Goal: Information Seeking & Learning: Compare options

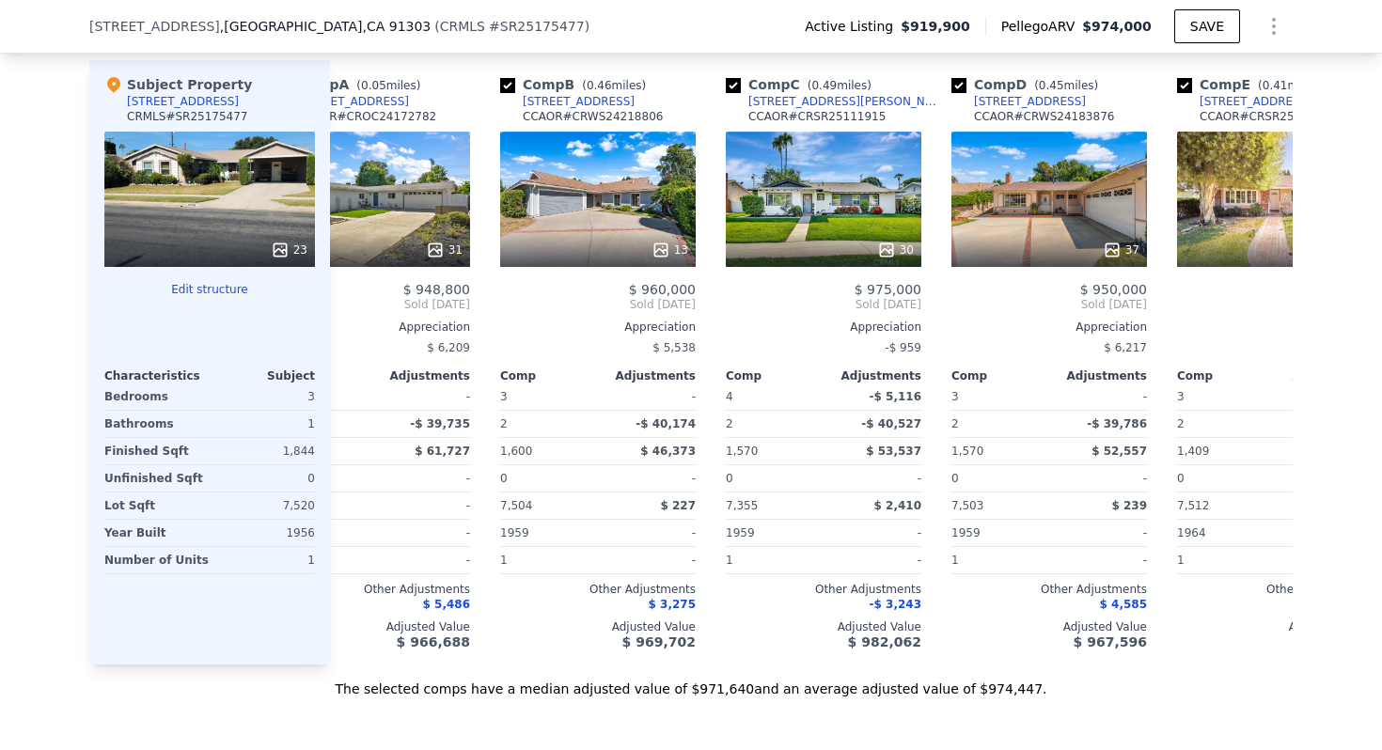
scroll to position [0, 80]
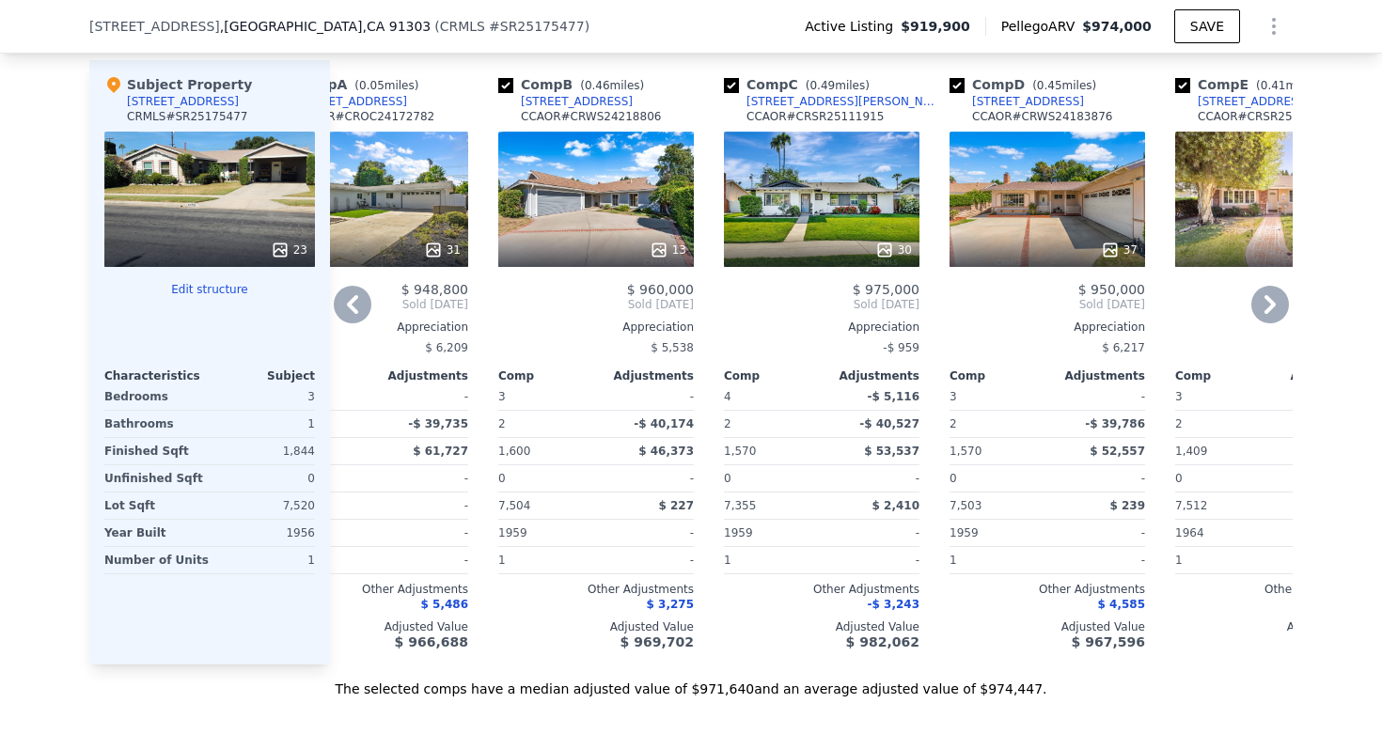
click at [812, 175] on div "30" at bounding box center [822, 199] width 196 height 135
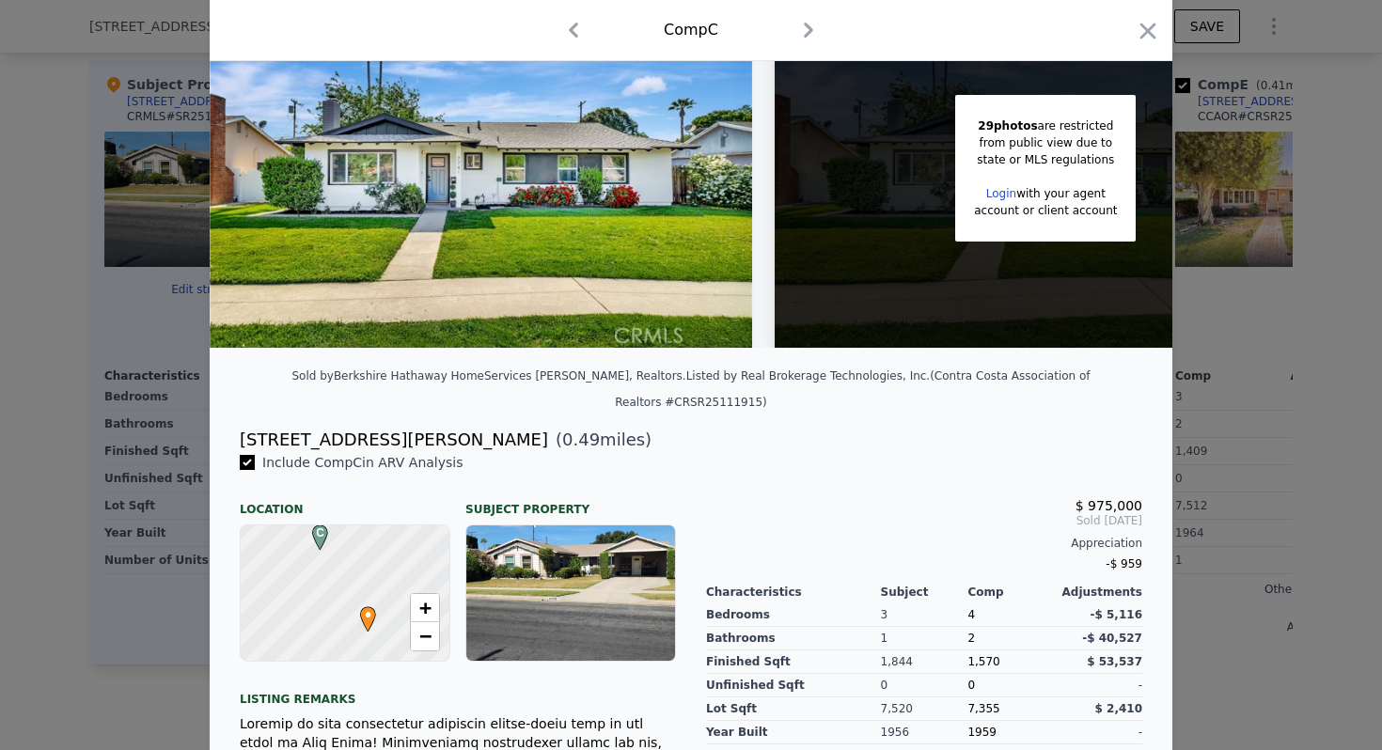
scroll to position [147, 0]
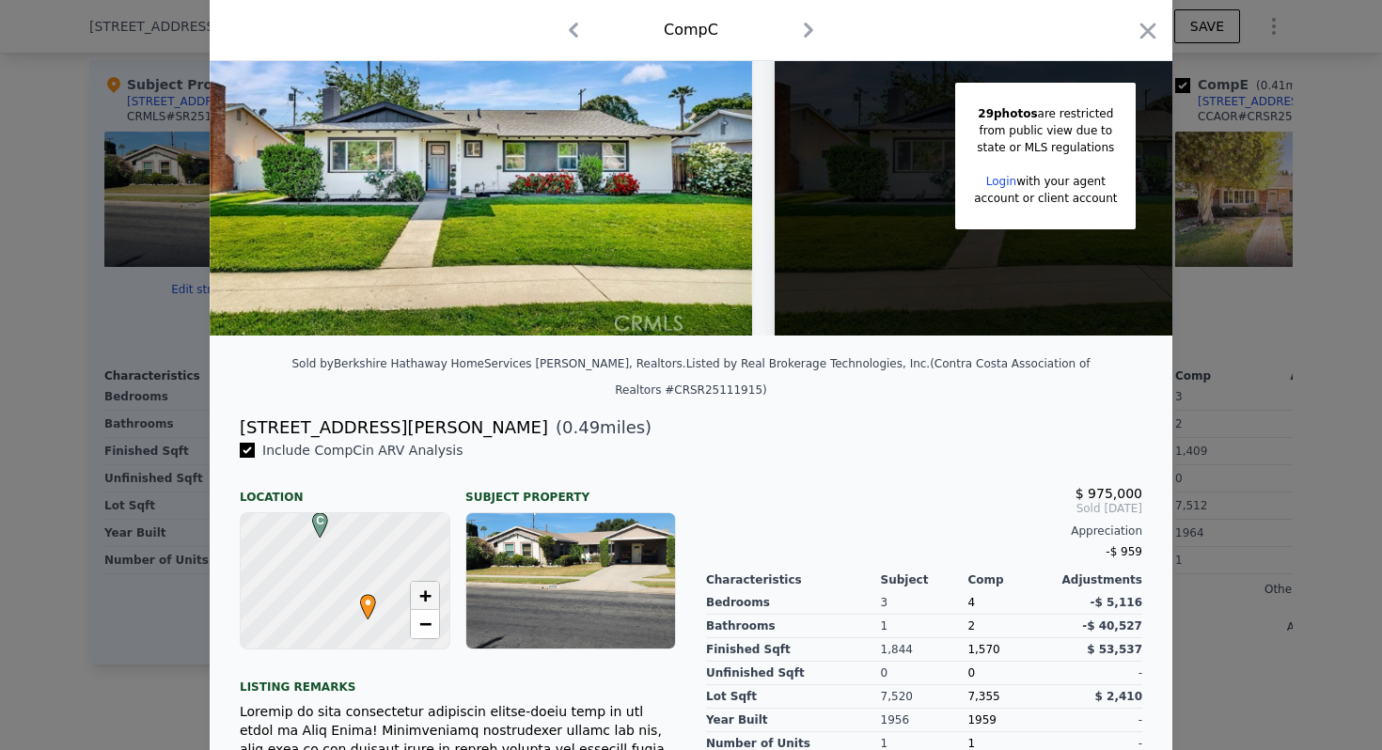
click at [433, 582] on link "+" at bounding box center [425, 596] width 28 height 28
drag, startPoint x: 360, startPoint y: 546, endPoint x: 399, endPoint y: 630, distance: 92.1
click at [399, 630] on div "Include Comp C in ARV Analysis Location Subject Property C • + − Listing remark…" at bounding box center [458, 708] width 466 height 534
click at [423, 584] on span "+" at bounding box center [425, 596] width 12 height 24
click at [450, 572] on div "C • + −" at bounding box center [458, 580] width 436 height 137
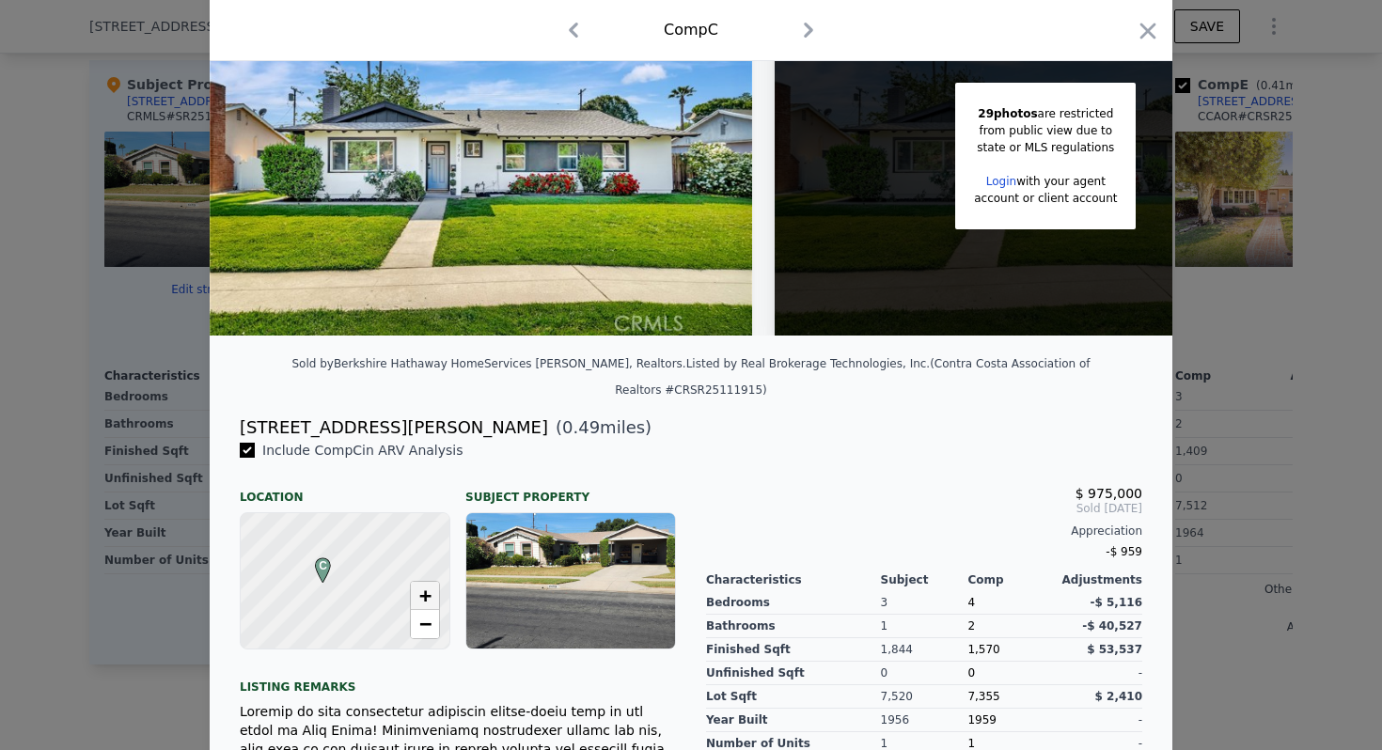
click at [438, 582] on link "+" at bounding box center [425, 596] width 28 height 28
drag, startPoint x: 403, startPoint y: 536, endPoint x: 385, endPoint y: 467, distance: 70.9
click at [385, 467] on div "Include Comp C in ARV Analysis Location Subject Property C • + − Listing remark…" at bounding box center [458, 708] width 466 height 534
click at [1145, 19] on icon "button" at bounding box center [1148, 31] width 26 height 26
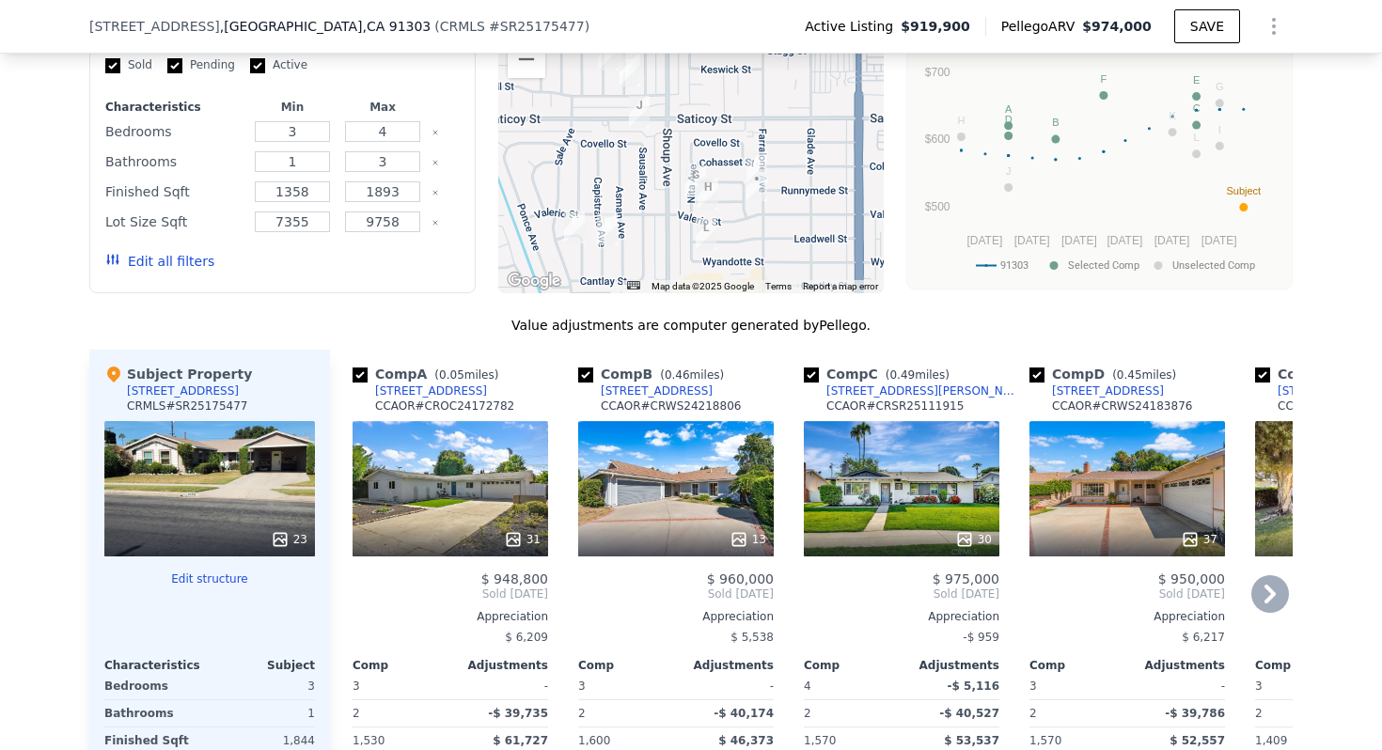
scroll to position [1742, 0]
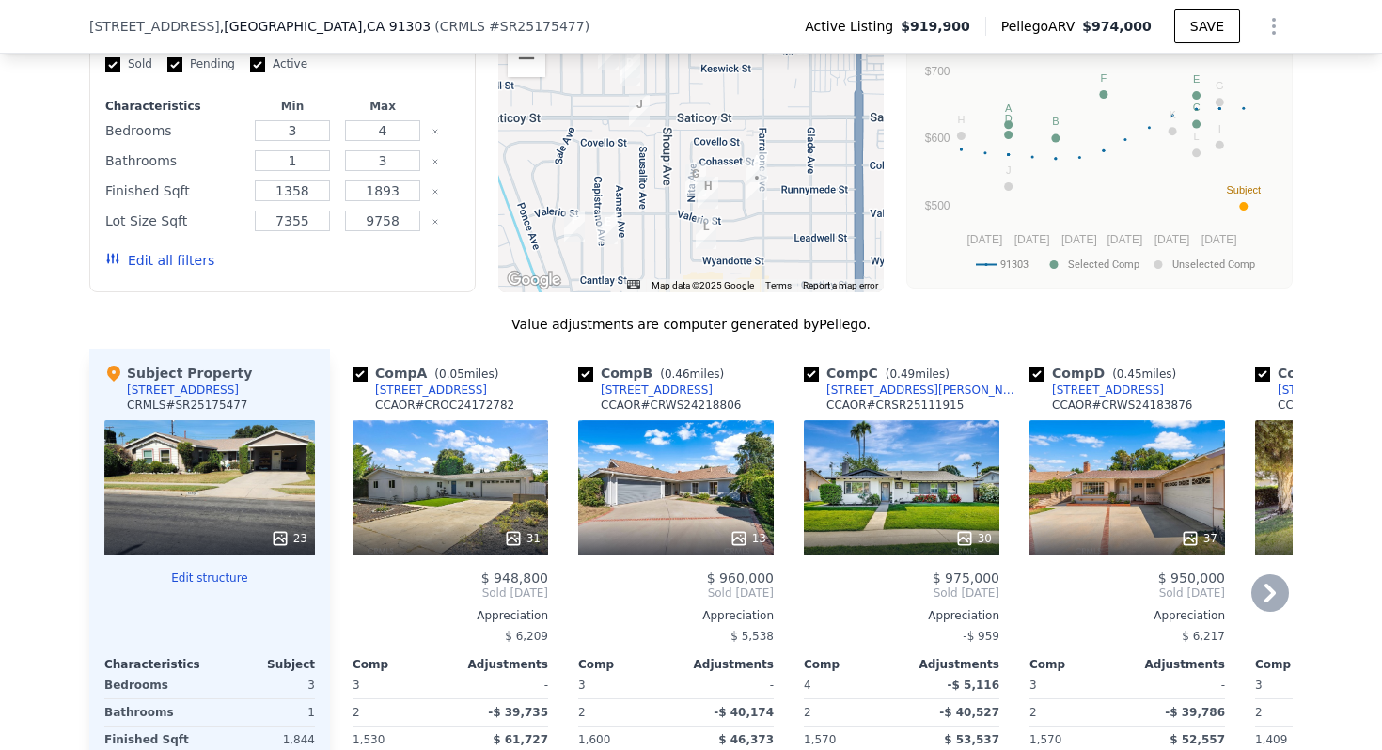
click at [463, 478] on div "31" at bounding box center [451, 487] width 196 height 135
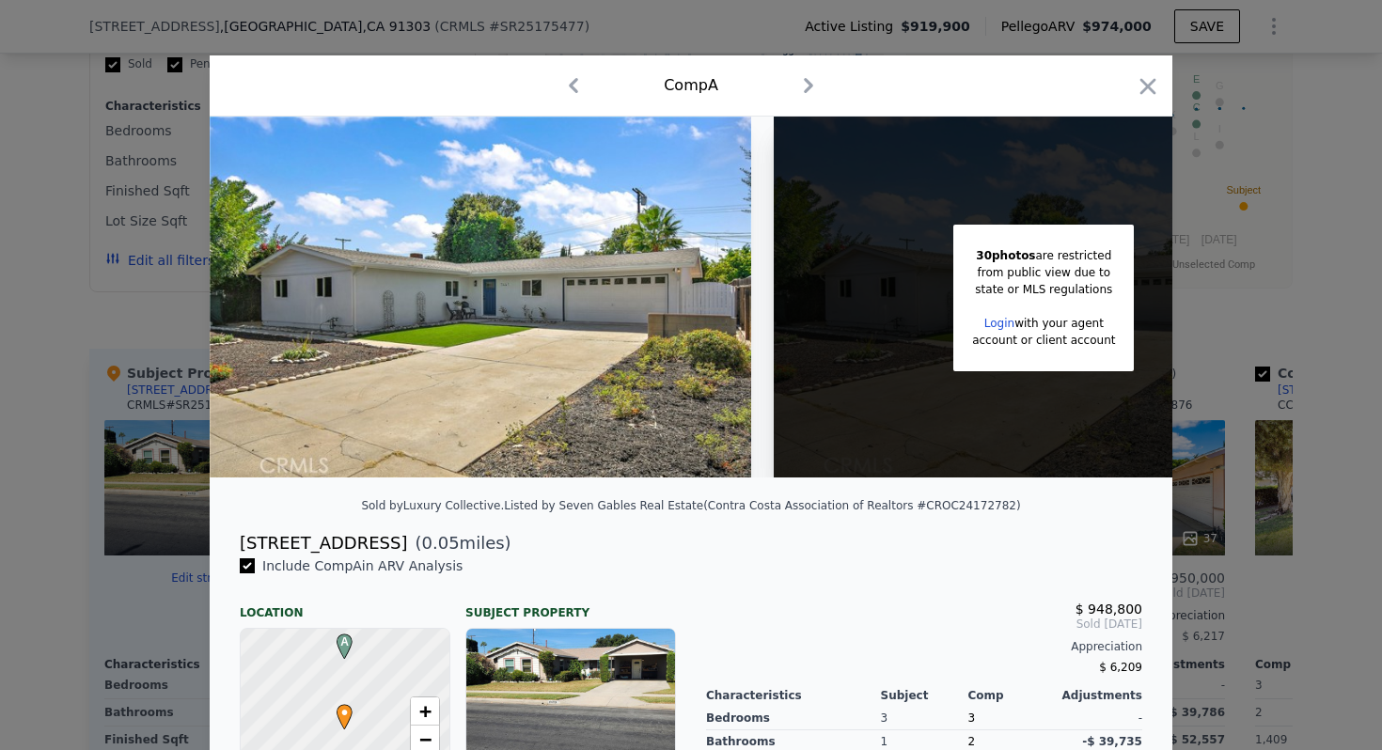
drag, startPoint x: 384, startPoint y: 541, endPoint x: 233, endPoint y: 541, distance: 150.4
click at [233, 541] on div "[STREET_ADDRESS] ( 0.05 miles)" at bounding box center [691, 543] width 933 height 26
copy div "[STREET_ADDRESS]"
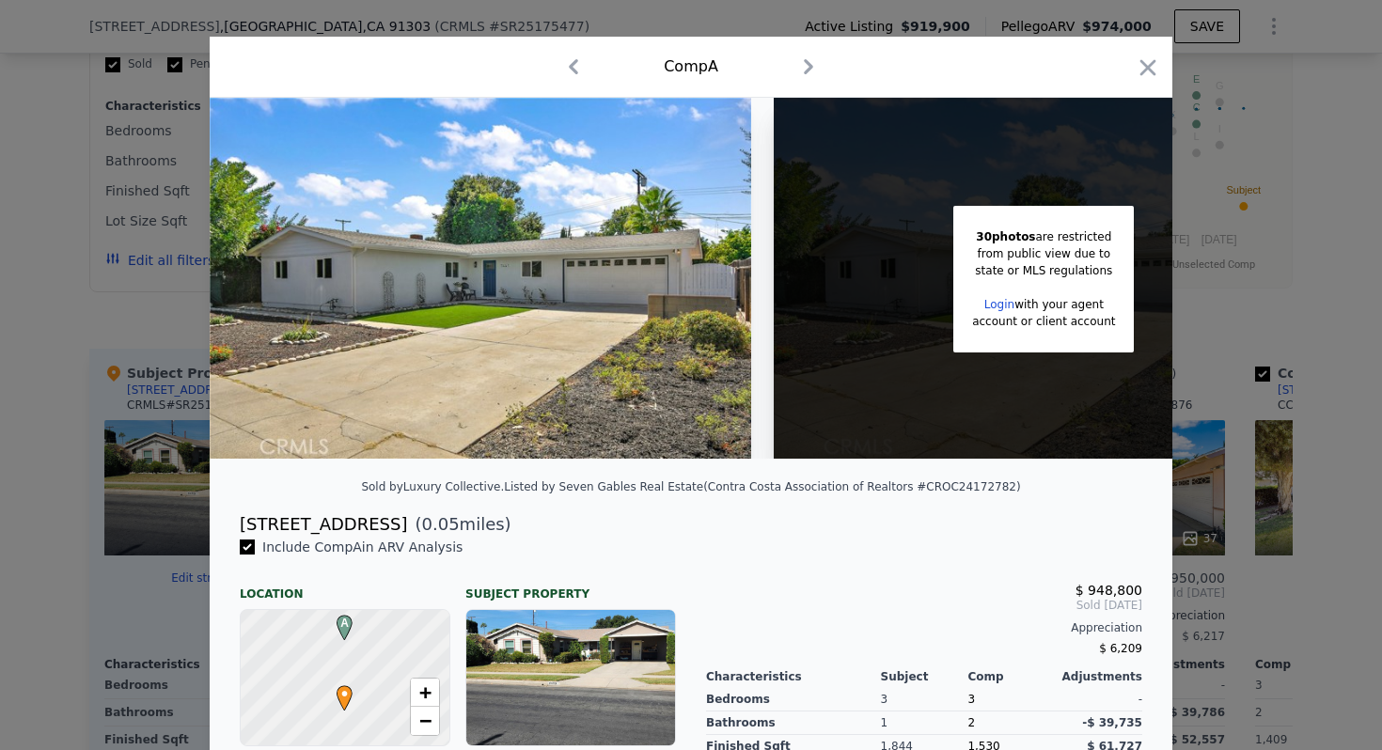
scroll to position [35, 0]
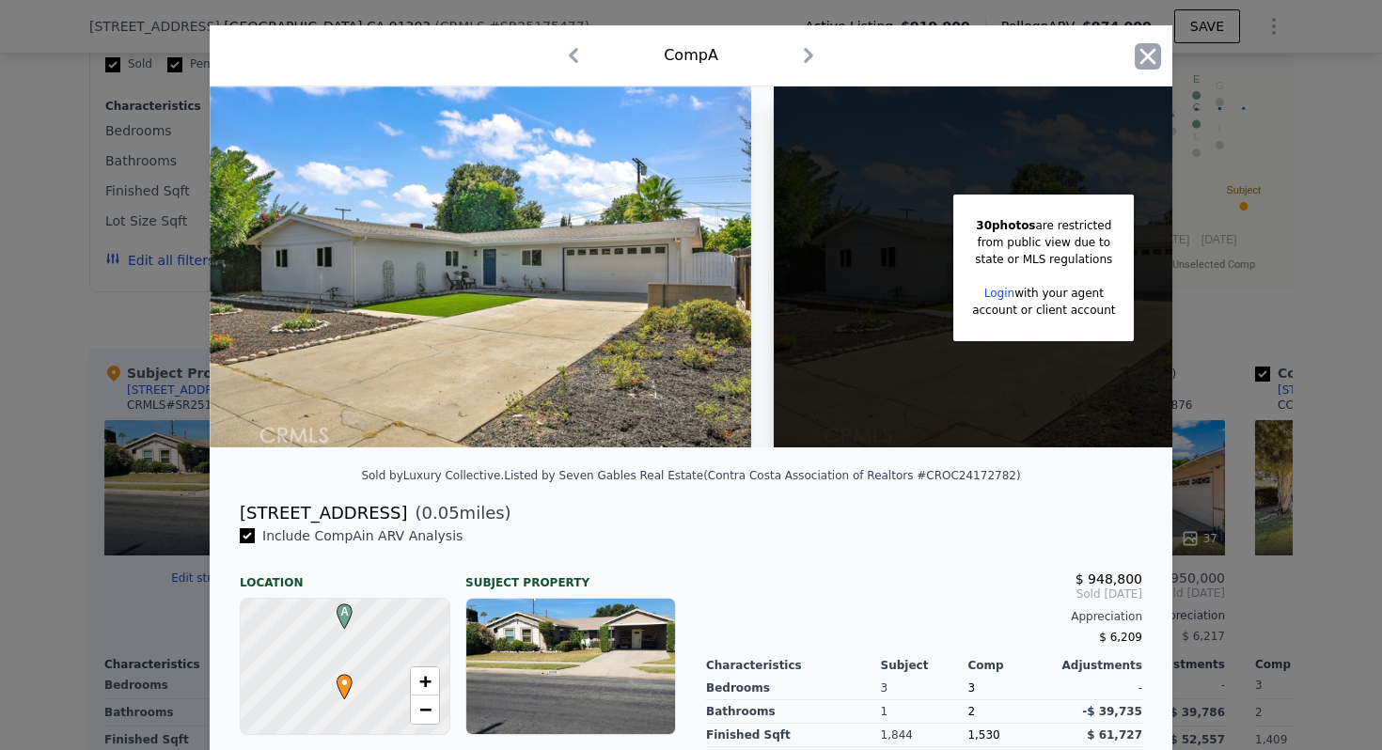
click at [1141, 59] on icon "button" at bounding box center [1148, 56] width 26 height 26
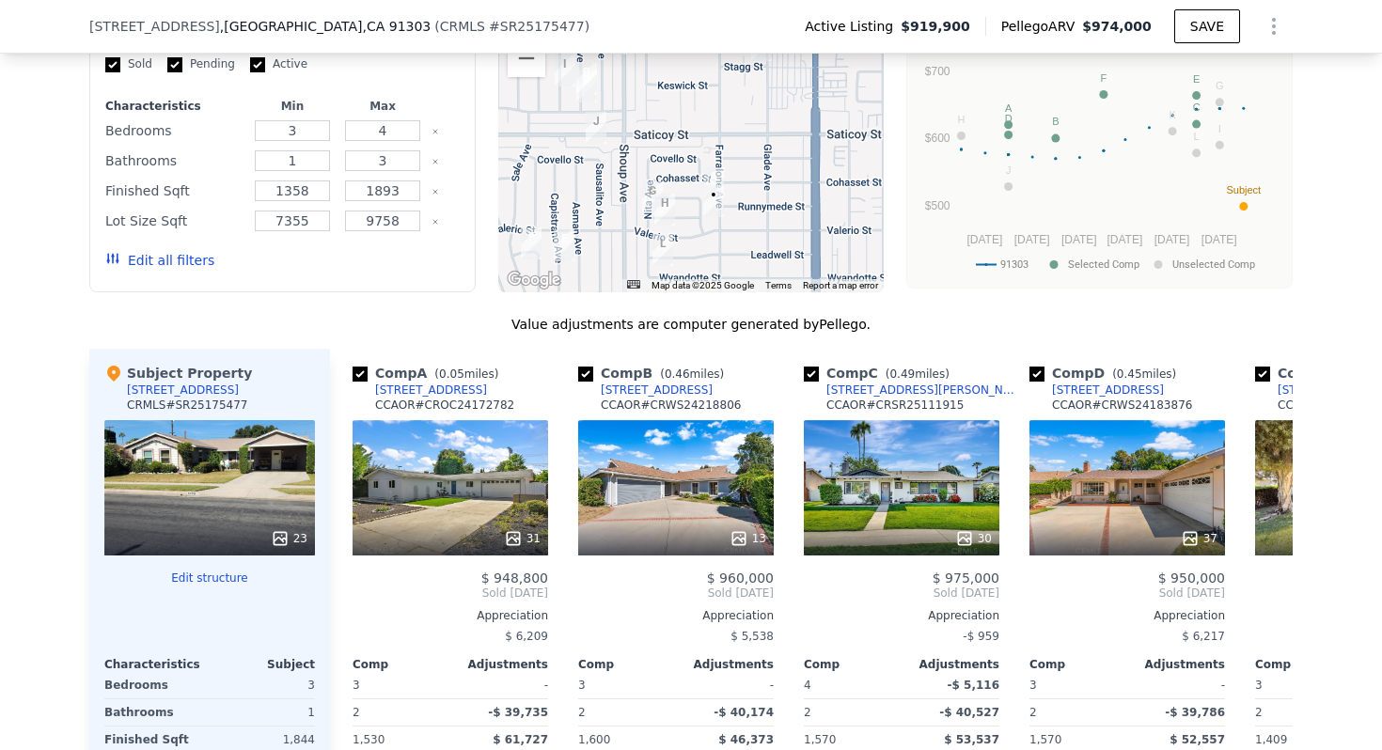
drag, startPoint x: 675, startPoint y: 203, endPoint x: 634, endPoint y: 229, distance: 49.0
click at [633, 229] on div at bounding box center [691, 142] width 386 height 301
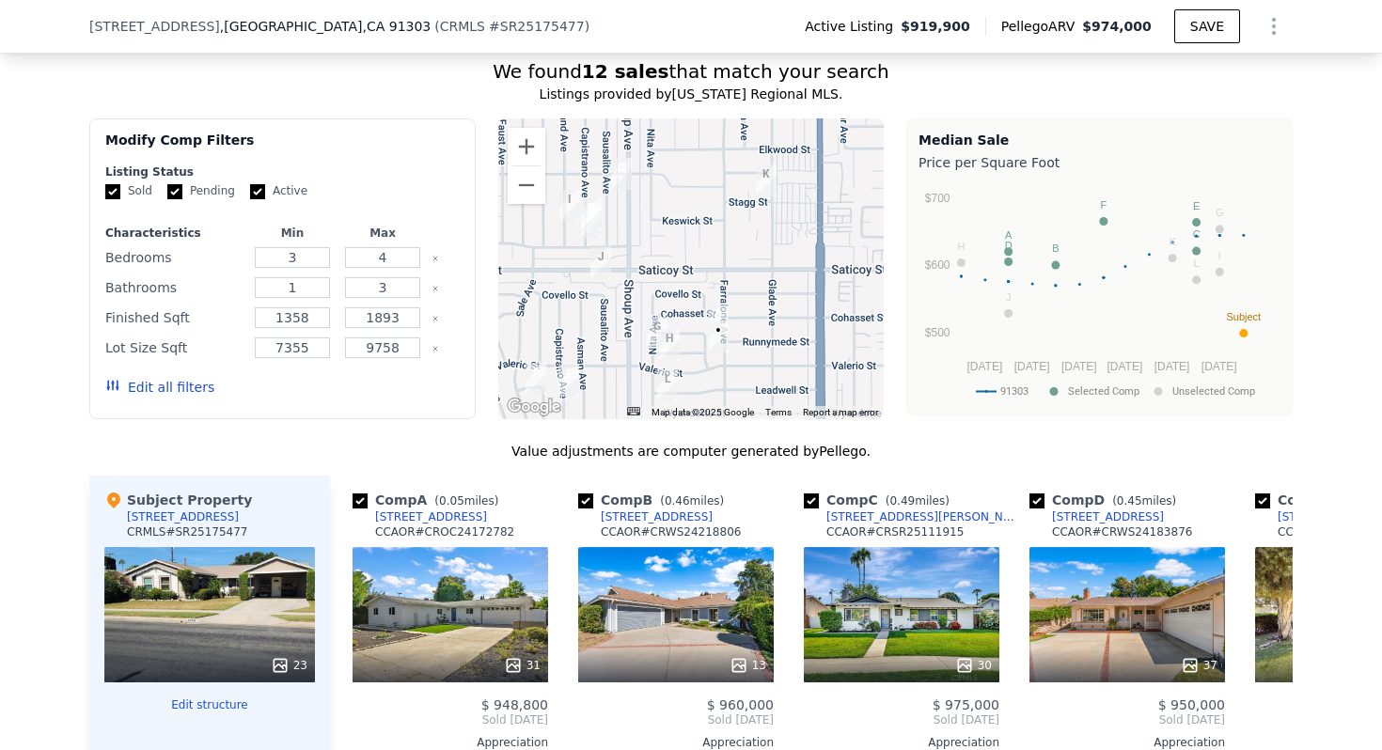
scroll to position [1567, 0]
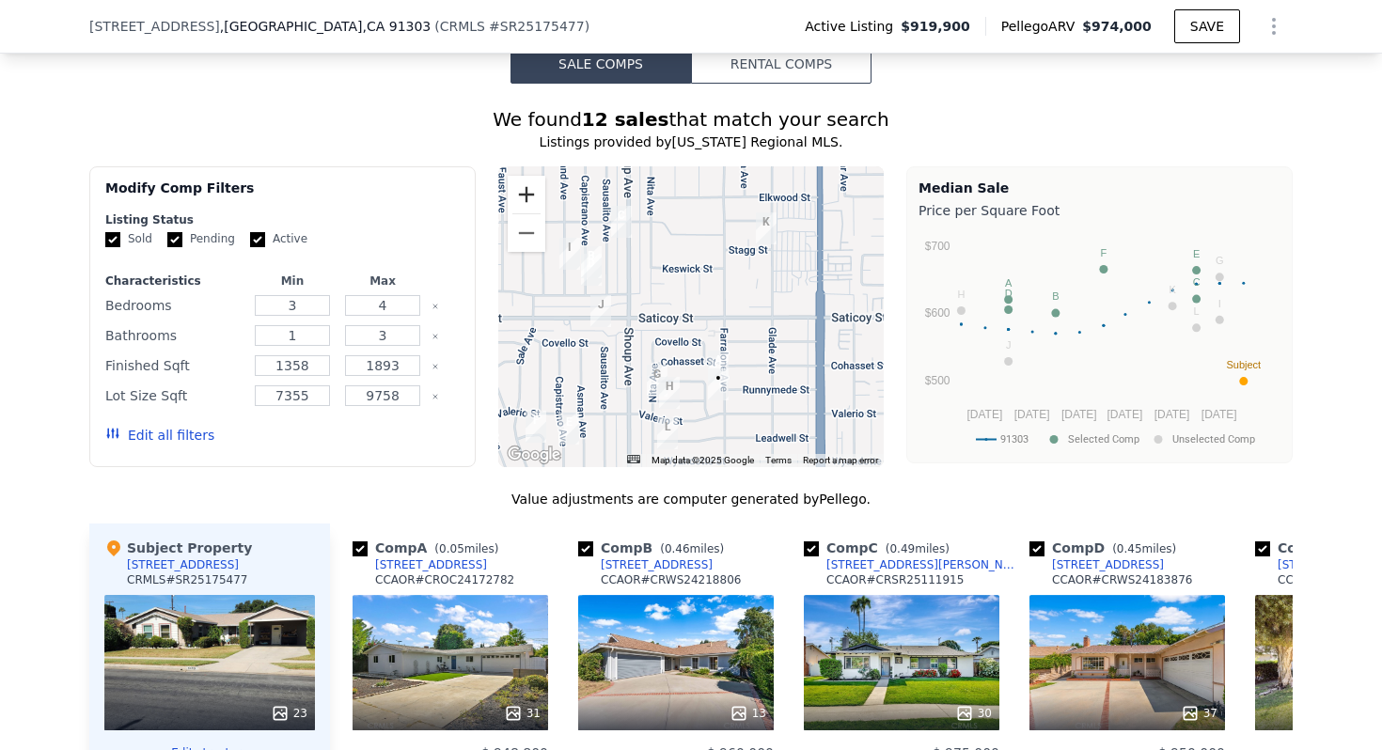
click at [527, 189] on button "Zoom in" at bounding box center [527, 195] width 38 height 38
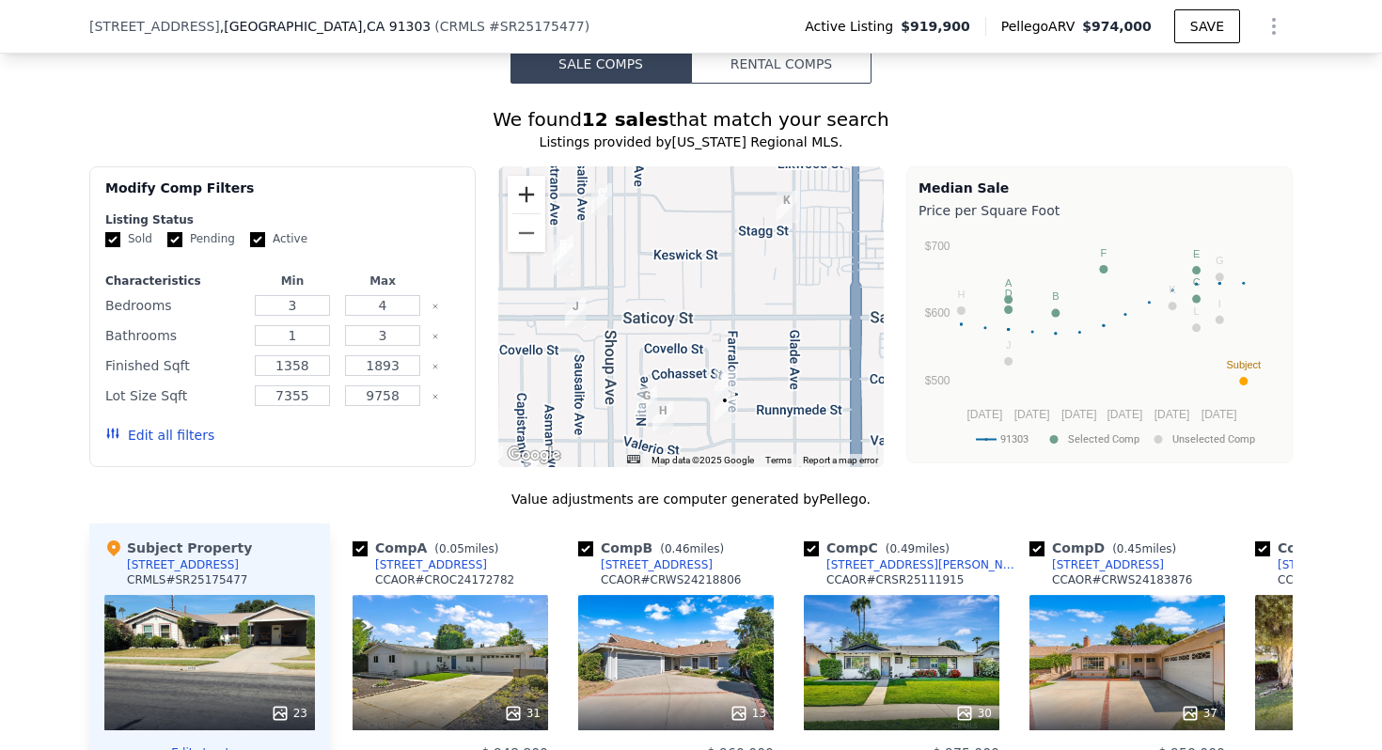
click at [527, 189] on button "Zoom in" at bounding box center [527, 195] width 38 height 38
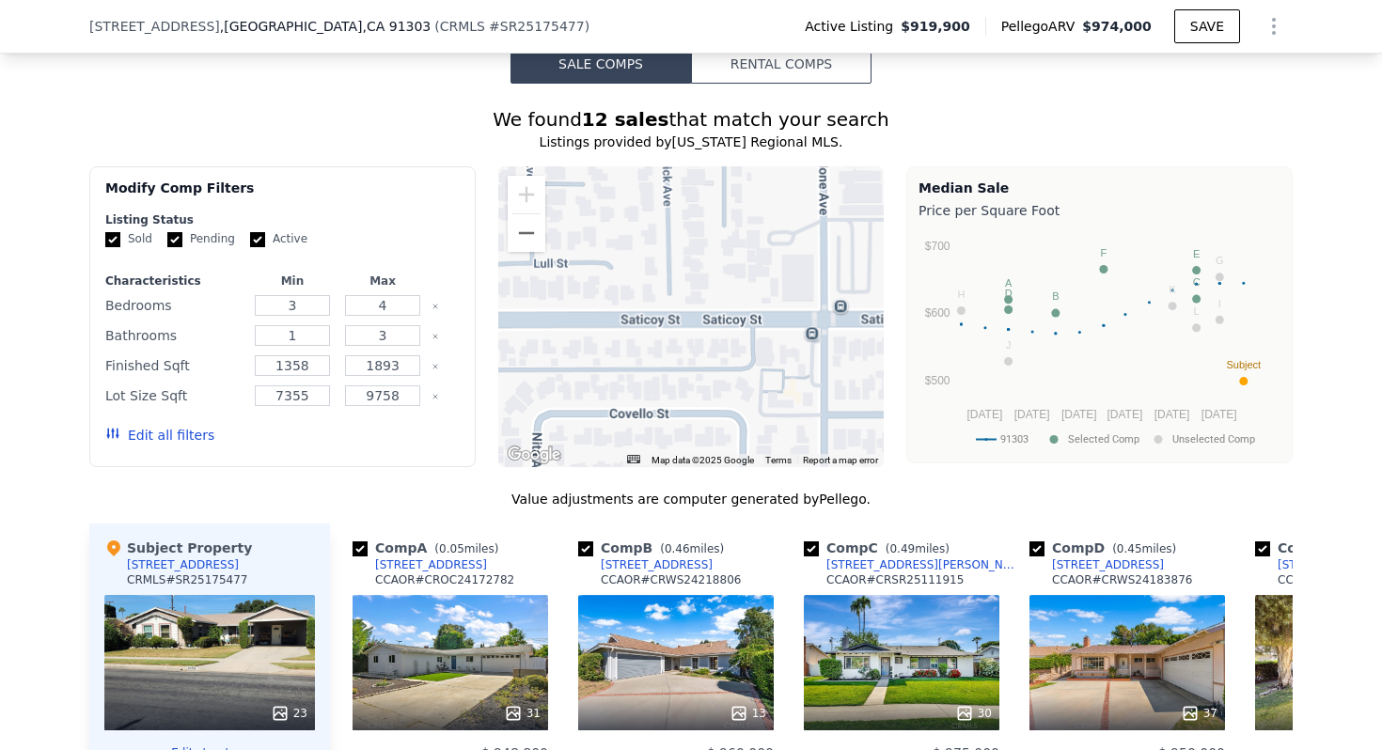
drag, startPoint x: 574, startPoint y: 241, endPoint x: 600, endPoint y: 75, distance: 167.4
click at [600, 76] on div "Sale Comps Rental Comps We found 12 sales that match your search Listings provi…" at bounding box center [691, 602] width 1382 height 1283
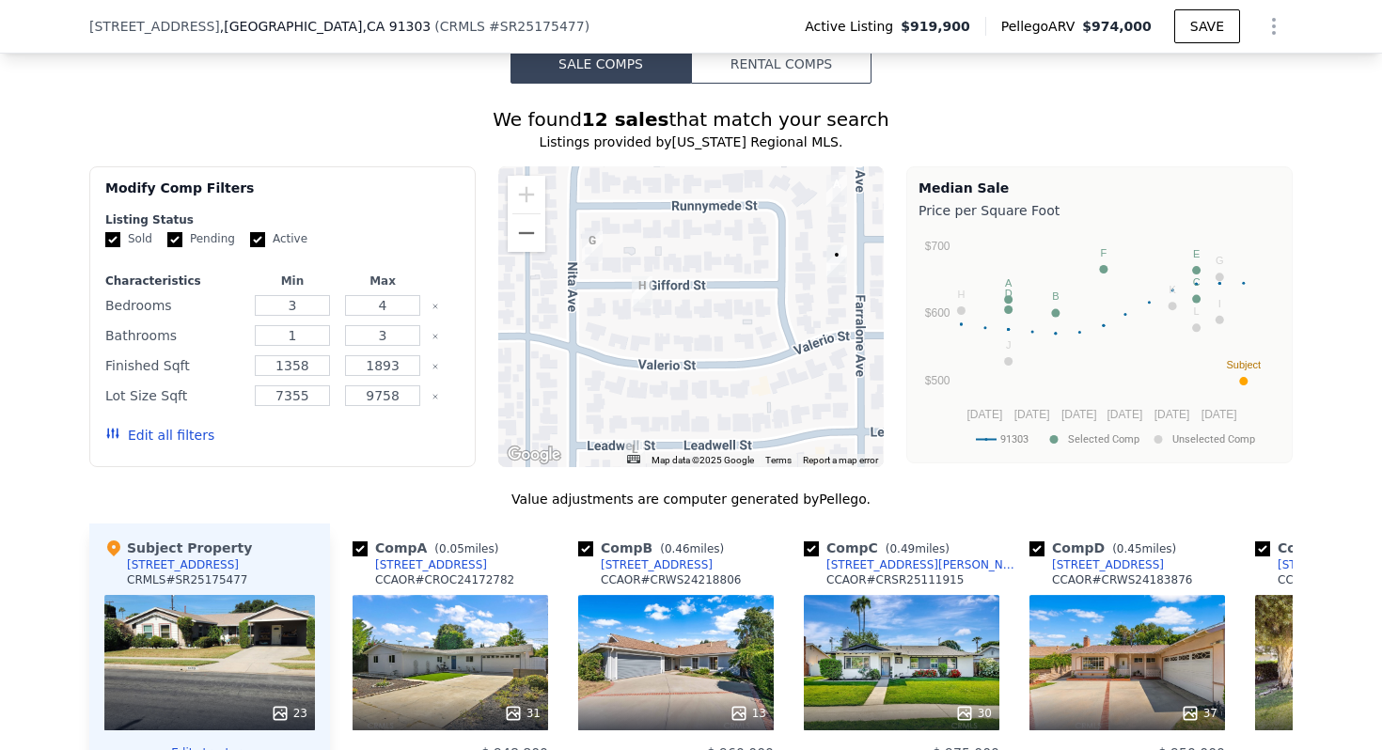
drag, startPoint x: 724, startPoint y: 374, endPoint x: 720, endPoint y: 255, distance: 119.4
click at [720, 255] on div at bounding box center [691, 316] width 386 height 301
click at [646, 291] on img "22308 Gifford St" at bounding box center [642, 292] width 21 height 32
click at [642, 281] on img "22308 Gifford St" at bounding box center [642, 292] width 21 height 32
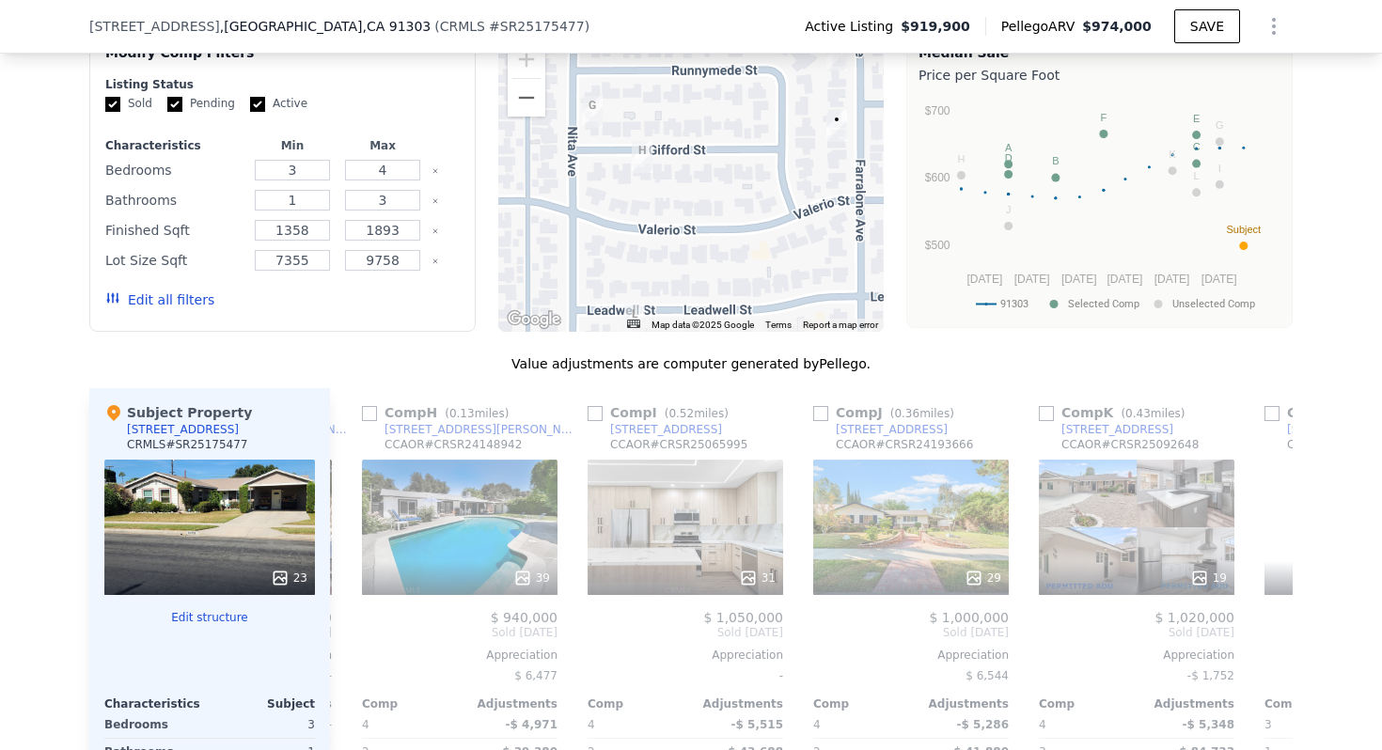
scroll to position [0, 1581]
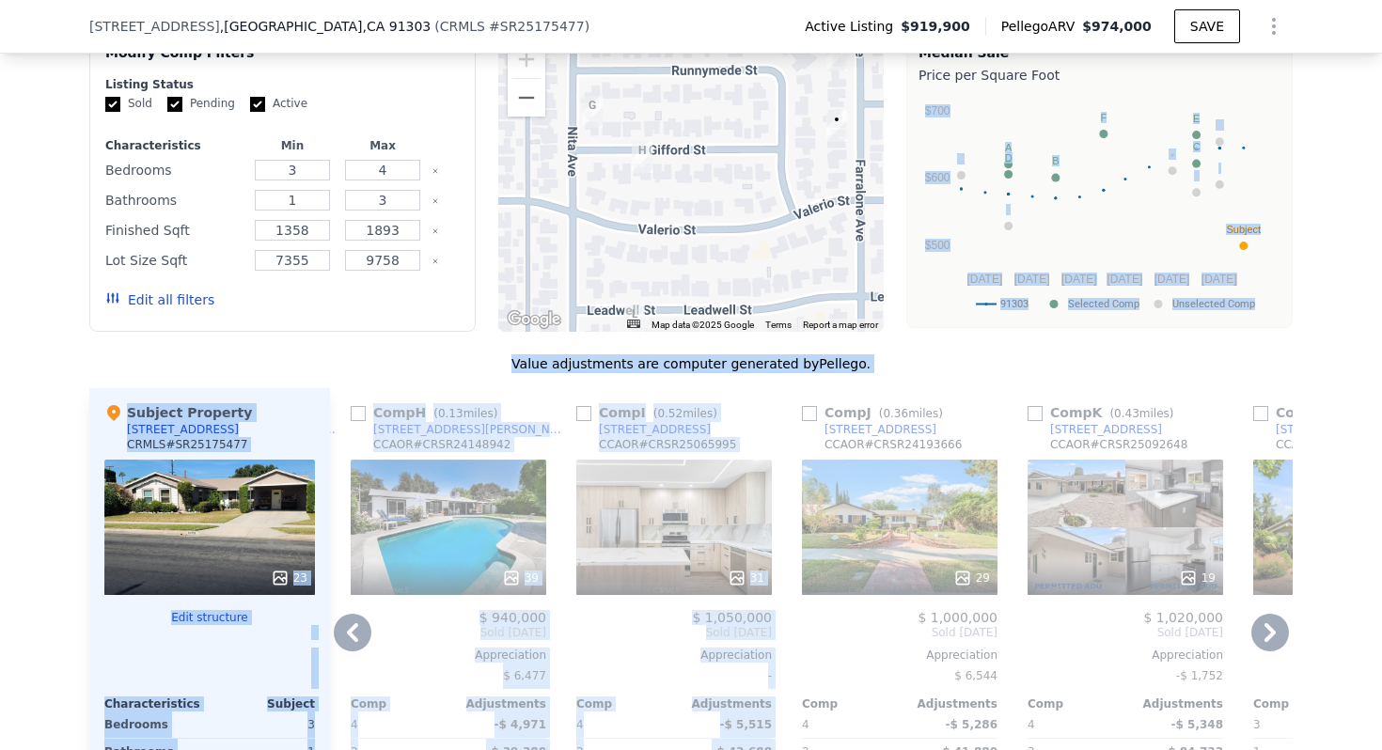
drag, startPoint x: 897, startPoint y: 201, endPoint x: 897, endPoint y: 405, distance: 204.0
click at [897, 405] on div "We found 12 sales that match your search Listings provided by [US_STATE] Region…" at bounding box center [690, 499] width 1203 height 1056
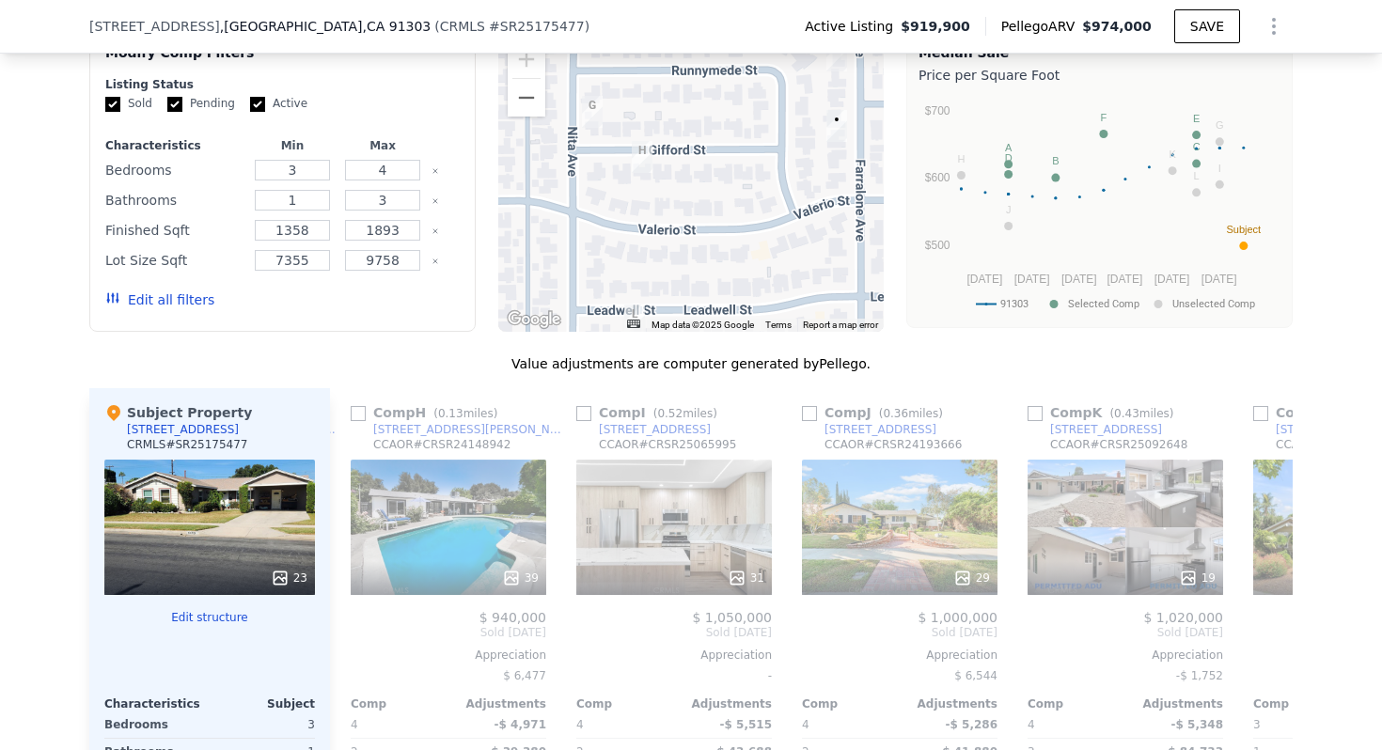
click at [919, 306] on icon "91303 Selected Comp Unselected Comp [DATE] Nov [DATE] Mar [DATE] [DATE] 25 $500…" at bounding box center [1099, 205] width 362 height 235
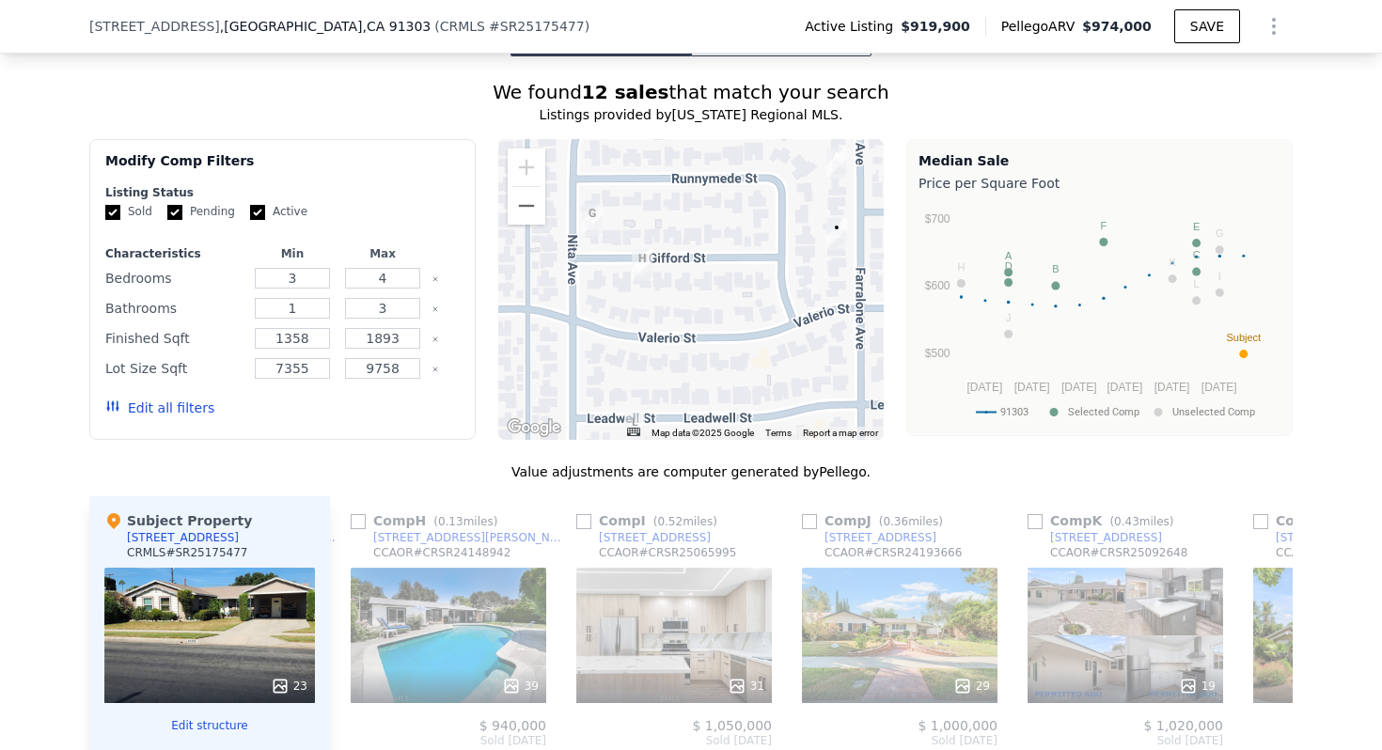
scroll to position [1579, 0]
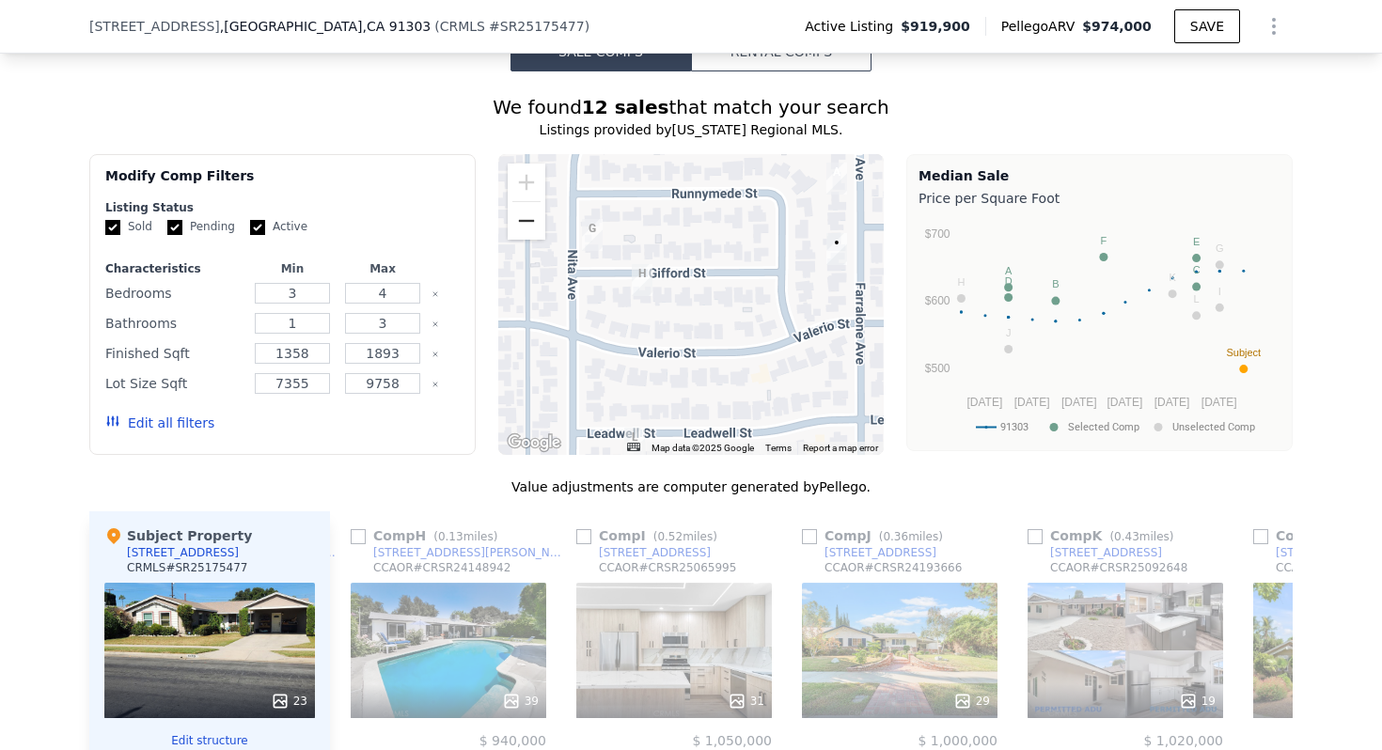
click at [517, 214] on button "Zoom out" at bounding box center [527, 221] width 38 height 38
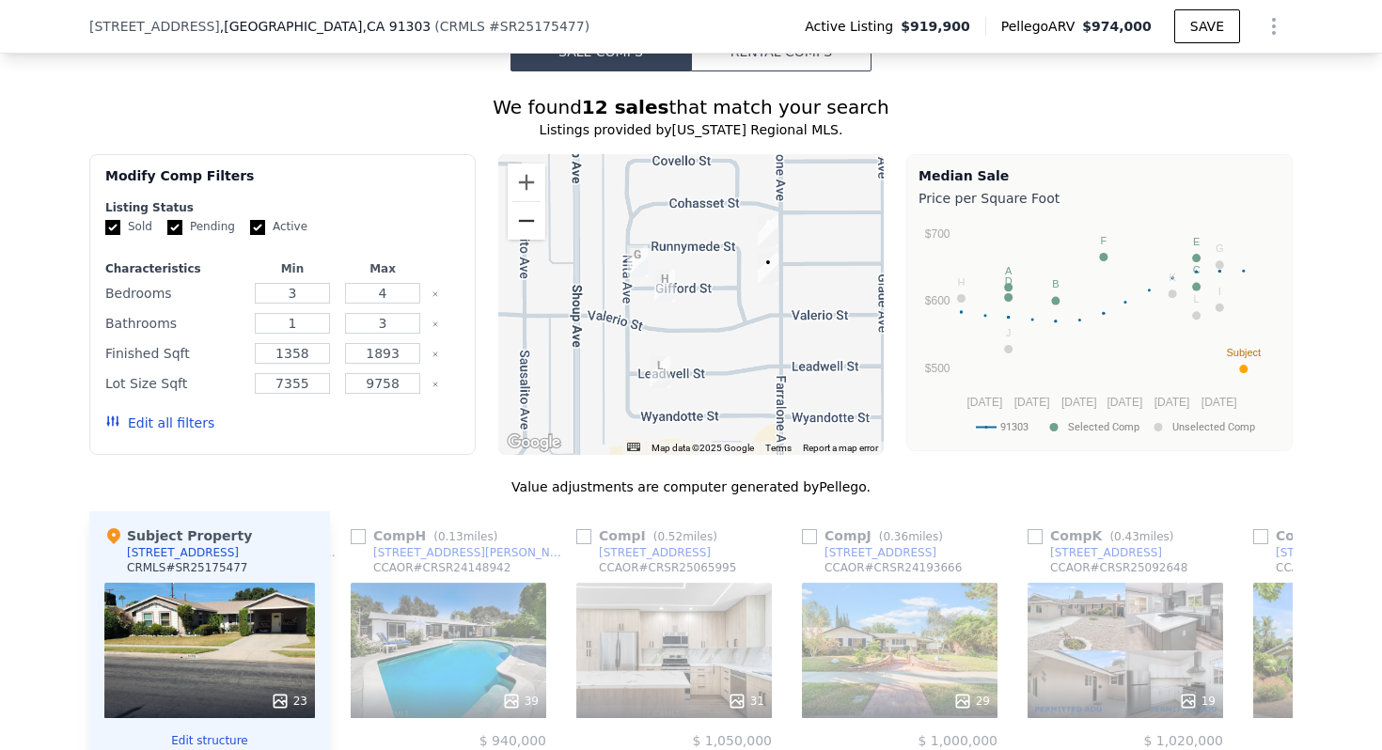
click at [517, 214] on button "Zoom out" at bounding box center [527, 221] width 38 height 38
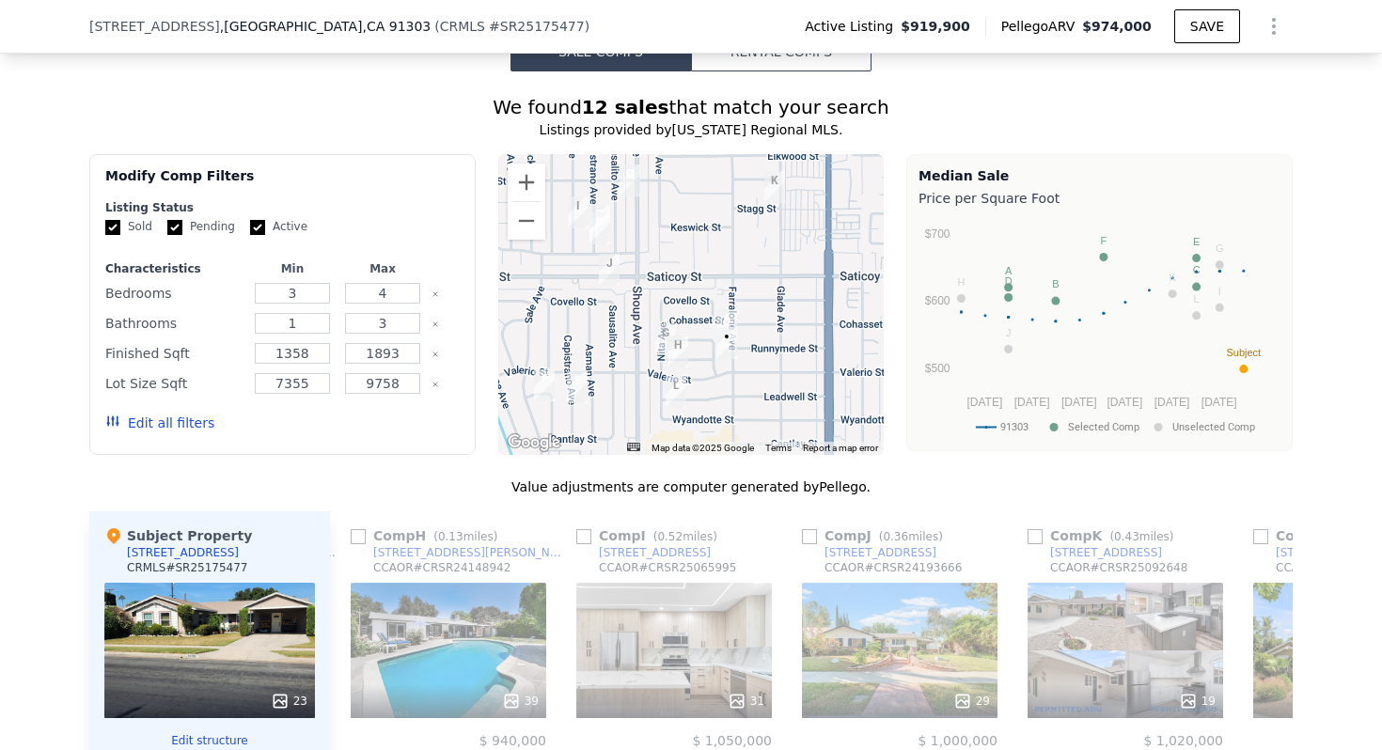
drag, startPoint x: 670, startPoint y: 270, endPoint x: 670, endPoint y: 338, distance: 68.6
click at [691, 368] on div at bounding box center [884, 368] width 386 height 0
click at [580, 209] on img "7662 Kentland Ave" at bounding box center [578, 212] width 21 height 32
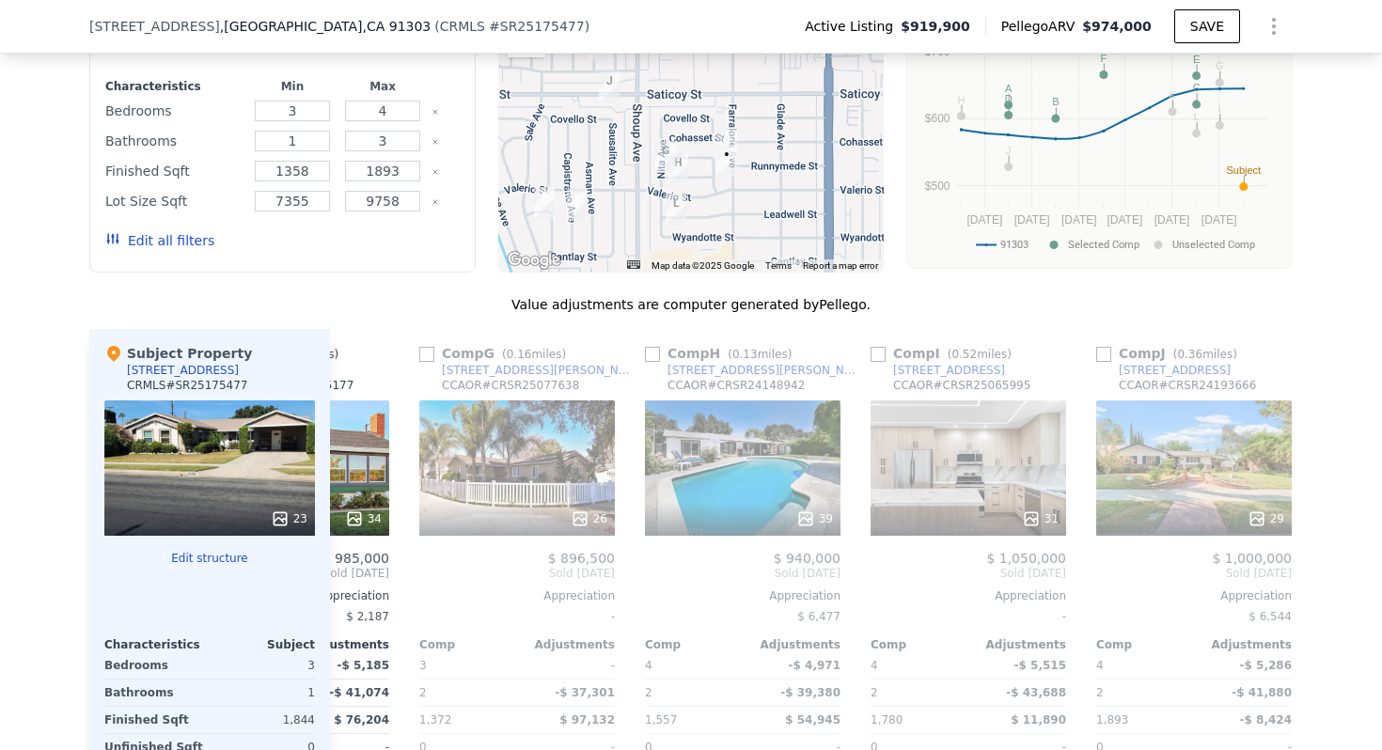
scroll to position [1763, 0]
click at [533, 487] on div "26" at bounding box center [517, 467] width 196 height 135
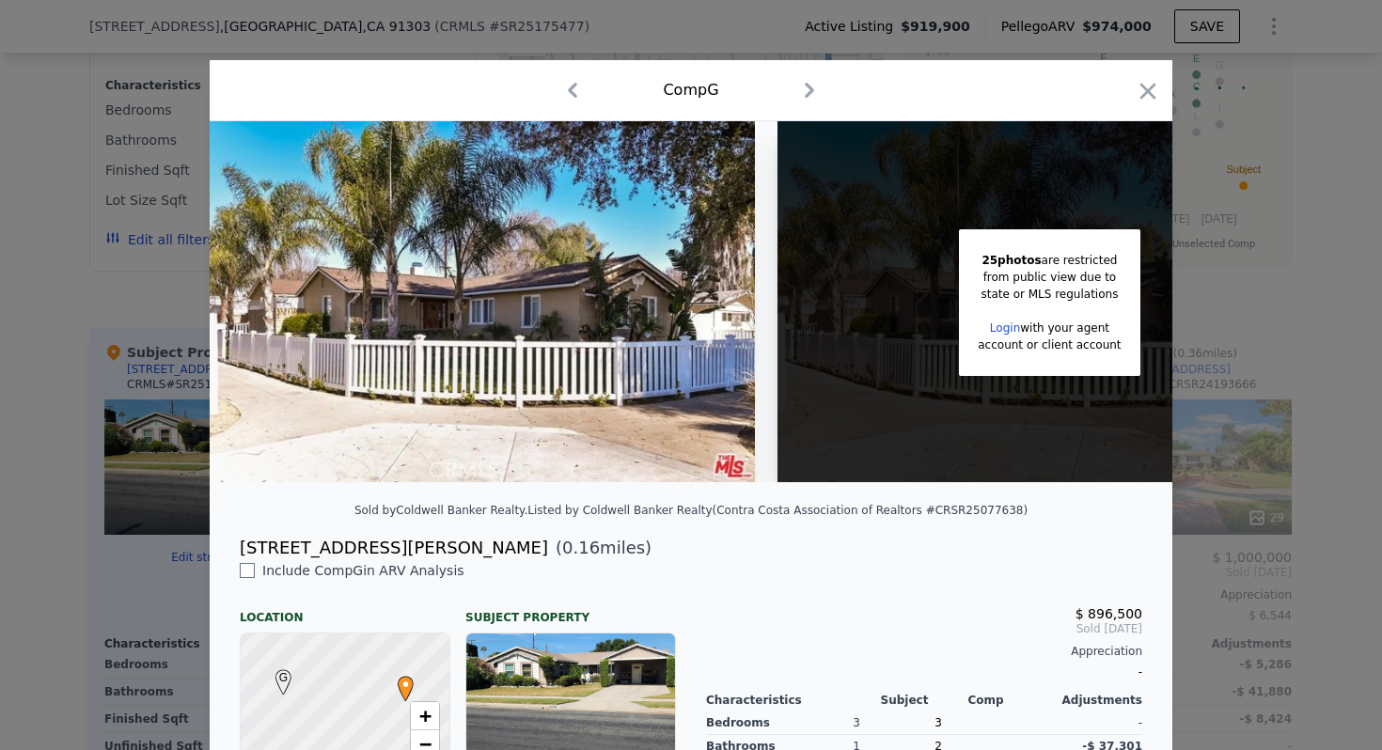
click at [364, 548] on div "[STREET_ADDRESS][PERSON_NAME]" at bounding box center [394, 548] width 308 height 26
drag, startPoint x: 374, startPoint y: 550, endPoint x: 232, endPoint y: 546, distance: 142.0
click at [232, 546] on div "[STREET_ADDRESS][PERSON_NAME] ( 0.16 miles)" at bounding box center [691, 548] width 933 height 26
copy div "[STREET_ADDRESS][PERSON_NAME]"
